Goal: Register for event/course

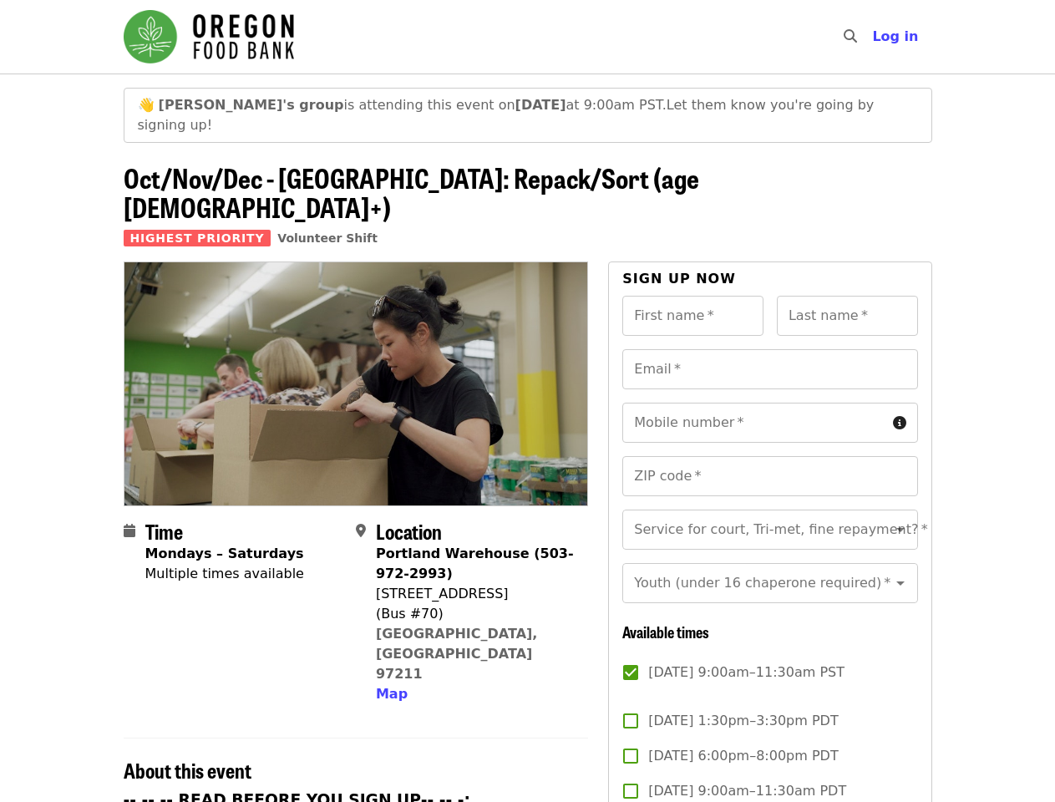
click at [527, 401] on img at bounding box center [355, 383] width 463 height 242
click at [854, 37] on icon "search icon" at bounding box center [849, 36] width 13 height 16
click at [899, 37] on span "Log in" at bounding box center [895, 36] width 46 height 16
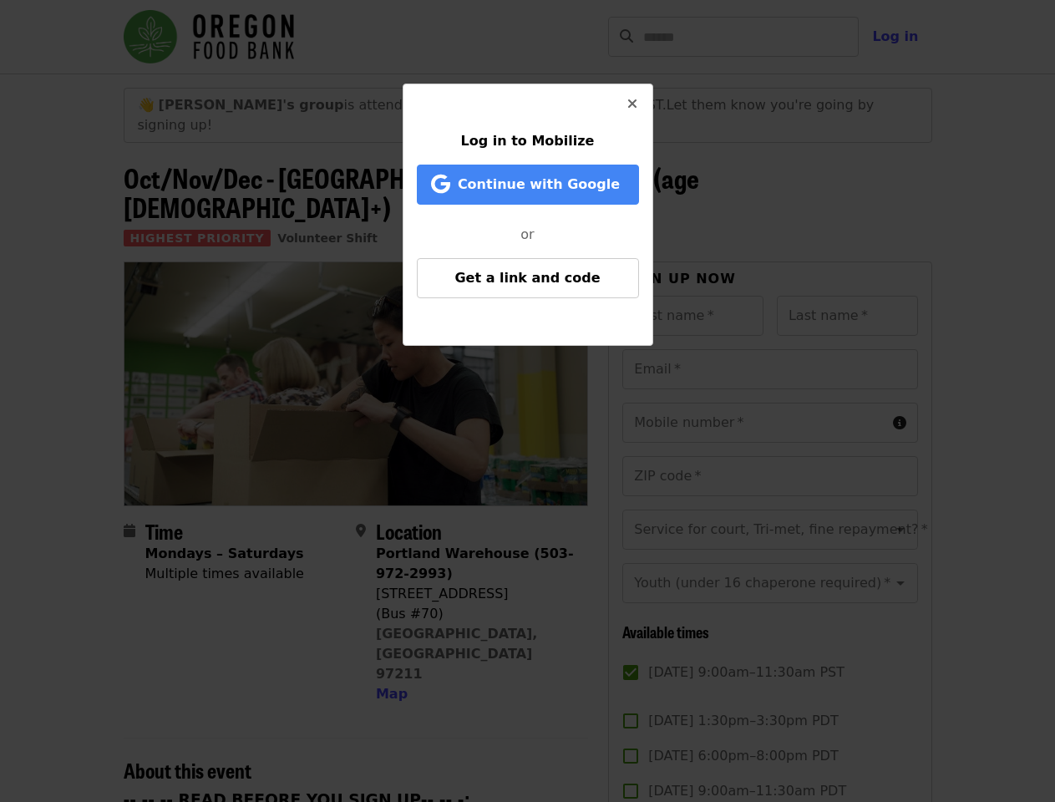
click at [389, 604] on div "Log in to Mobilize Continue with Google or Get a link and code" at bounding box center [527, 401] width 1055 height 802
click at [692, 296] on input "First name   *" at bounding box center [692, 316] width 141 height 40
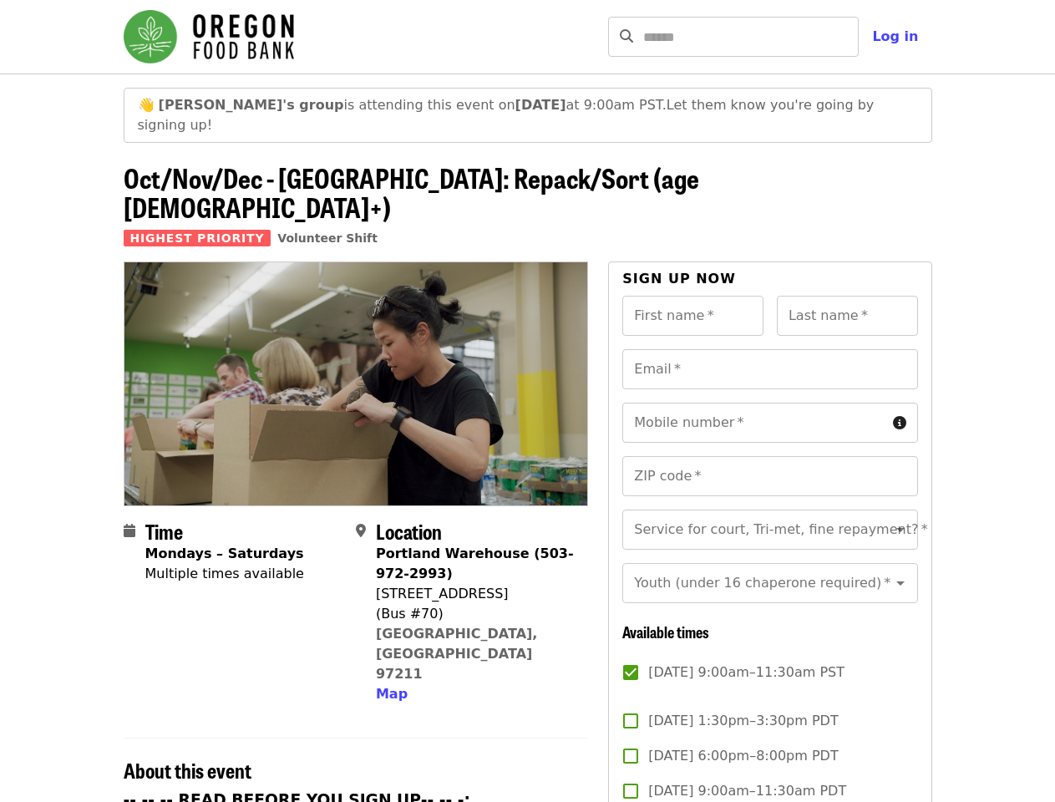
click at [847, 296] on input "Last name   *" at bounding box center [847, 316] width 141 height 40
click at [769, 349] on input "Email   *" at bounding box center [769, 369] width 295 height 40
click at [769, 403] on input "Mobile number   *" at bounding box center [753, 423] width 263 height 40
click at [769, 456] on input "ZIP code   *" at bounding box center [769, 476] width 295 height 40
click at [769, 514] on input "Service for court, Tri-met, fine repayment?   *" at bounding box center [749, 530] width 227 height 32
